Goal: Task Accomplishment & Management: Complete application form

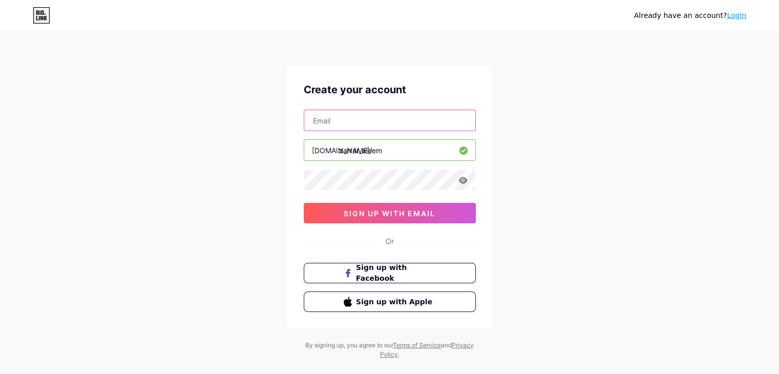
click at [348, 126] on input "text" at bounding box center [389, 120] width 171 height 20
type input "[EMAIL_ADDRESS][DOMAIN_NAME]"
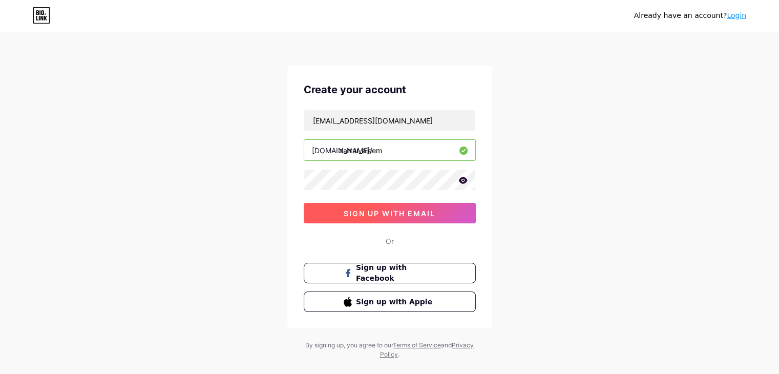
click at [402, 207] on button "sign up with email" at bounding box center [390, 213] width 172 height 20
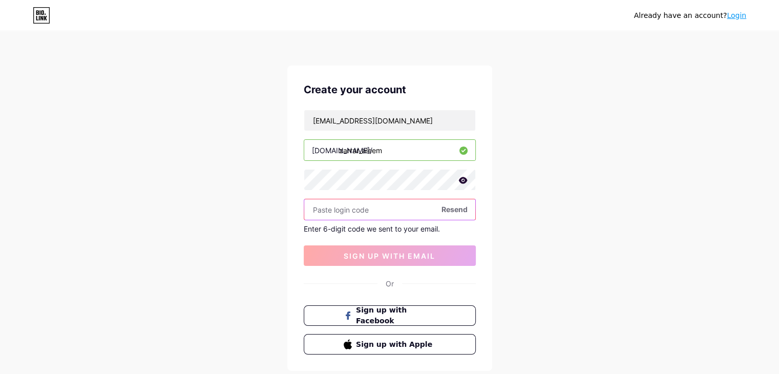
paste input "883860"
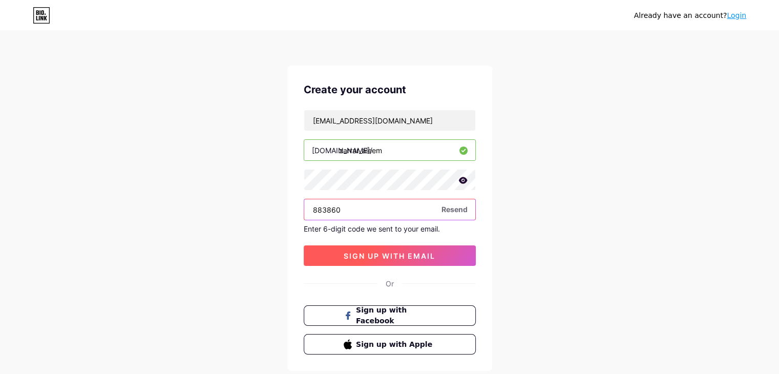
type input "883860"
click at [377, 254] on span "sign up with email" at bounding box center [390, 256] width 92 height 9
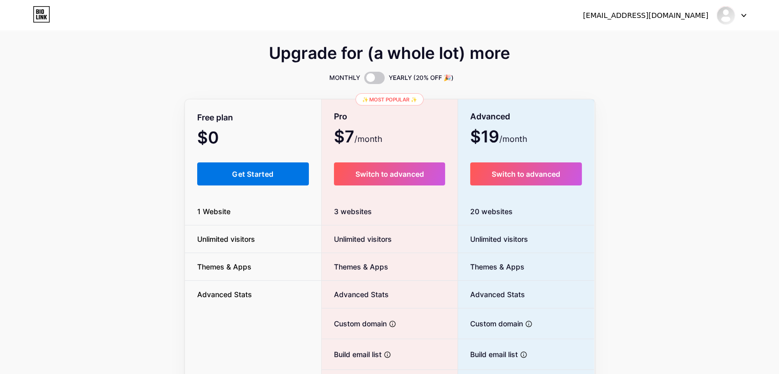
click at [278, 181] on button "Get Started" at bounding box center [253, 173] width 112 height 23
